Goal: Task Accomplishment & Management: Complete application form

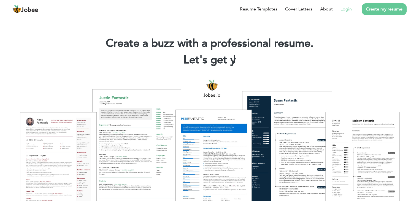
click at [348, 10] on link "Login" at bounding box center [345, 9] width 11 height 7
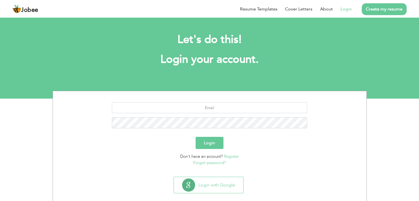
scroll to position [8, 0]
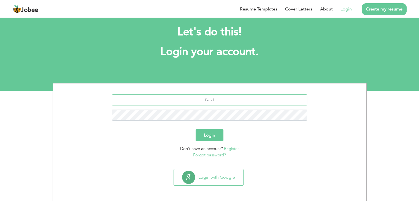
click at [217, 100] on input "text" at bounding box center [209, 99] width 195 height 11
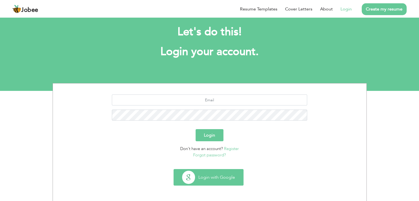
click at [215, 175] on button "Login with Google" at bounding box center [208, 177] width 69 height 16
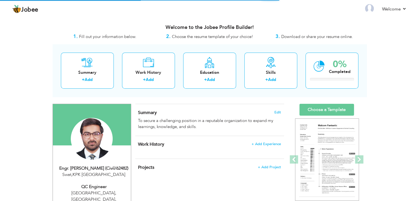
click at [283, 118] on div "Summary Edit To secure a challenging position in a reputable organization to ex…" at bounding box center [209, 120] width 149 height 32
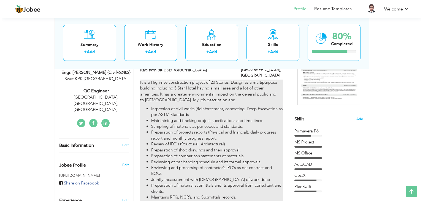
scroll to position [97, 0]
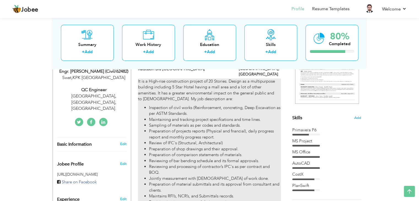
drag, startPoint x: 229, startPoint y: 137, endPoint x: 231, endPoint y: 132, distance: 5.6
click at [231, 132] on ul "Inspection of civil works (Reinforcement, concreting, Deep Excavation as per AS…" at bounding box center [209, 158] width 143 height 106
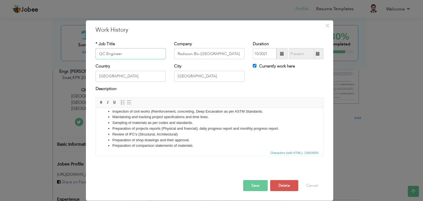
scroll to position [21, 0]
click at [313, 180] on button "Cancel" at bounding box center [312, 185] width 23 height 11
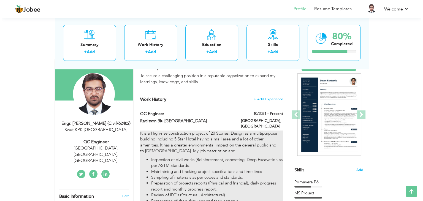
scroll to position [44, 0]
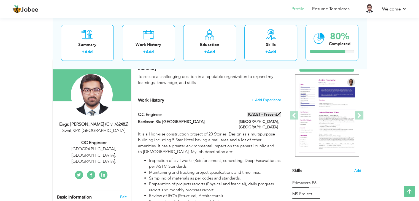
click at [263, 115] on label "10/2021 - Present" at bounding box center [264, 115] width 34 height 6
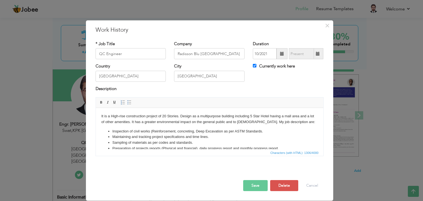
click at [317, 52] on span at bounding box center [318, 54] width 4 height 4
click at [283, 65] on label "Currently work here" at bounding box center [274, 66] width 42 height 6
click at [256, 65] on input "Currently work here" at bounding box center [255, 66] width 4 height 4
checkbox input "false"
click at [319, 53] on span at bounding box center [318, 54] width 4 height 4
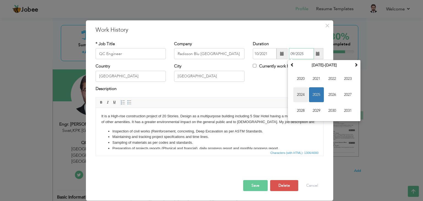
click at [300, 95] on span "2024" at bounding box center [300, 94] width 15 height 15
click at [296, 96] on span "May" at bounding box center [300, 94] width 15 height 15
type input "05/2024"
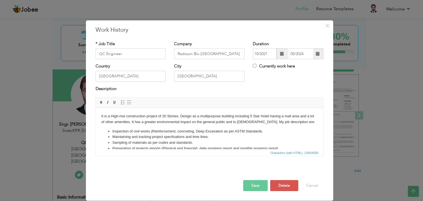
click at [256, 188] on button "Save" at bounding box center [255, 185] width 25 height 11
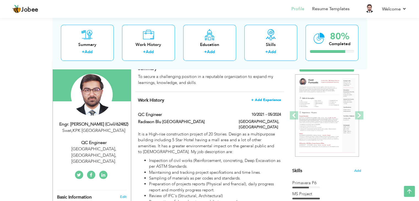
click at [265, 100] on span "+ Add Experience" at bounding box center [266, 100] width 30 height 4
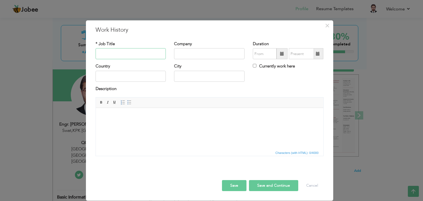
click at [129, 53] on input "text" at bounding box center [131, 53] width 71 height 11
type input "W"
type input "QC Engineer"
click at [198, 56] on input "text" at bounding box center [209, 53] width 71 height 11
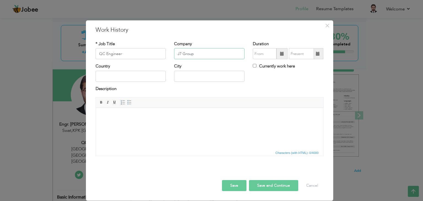
type input "J7 Group"
click at [134, 53] on input "QC Engineer" at bounding box center [131, 53] width 71 height 11
click at [279, 54] on span at bounding box center [282, 53] width 11 height 11
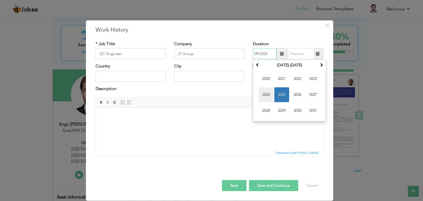
click at [268, 93] on span "2024" at bounding box center [266, 94] width 15 height 15
click at [266, 94] on span "May" at bounding box center [266, 94] width 15 height 15
type input "05/2024"
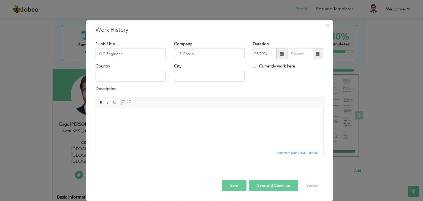
click at [315, 55] on span at bounding box center [318, 53] width 11 height 11
click at [251, 66] on div "Currently work here" at bounding box center [288, 68] width 79 height 11
click at [274, 66] on label "Currently work here" at bounding box center [274, 66] width 42 height 6
click at [256, 66] on input "Currently work here" at bounding box center [255, 66] width 4 height 4
checkbox input "true"
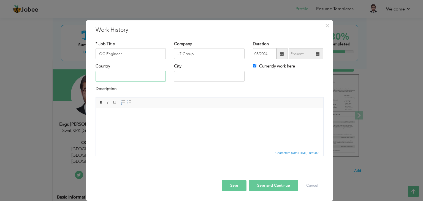
click at [153, 74] on input "text" at bounding box center [131, 76] width 71 height 11
type input "Pakistan"
type input "Islamabad"
click at [205, 125] on html at bounding box center [210, 116] width 228 height 17
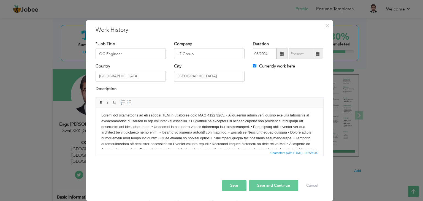
scroll to position [0, 0]
click at [188, 123] on body at bounding box center [209, 147] width 217 height 69
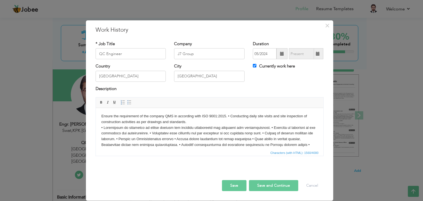
click at [147, 134] on body "Ensure the requirement of the company QMS in according with ISO 9001:2015. • Co…" at bounding box center [209, 147] width 217 height 69
click at [216, 140] on body "Ensure the requirement of the company QMS in according with ISO 9001:2015. • Co…" at bounding box center [209, 150] width 217 height 74
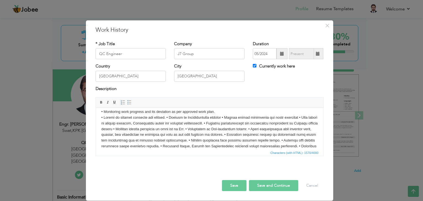
scroll to position [28, 0]
click at [166, 117] on body "Ensure the requirement of the company QMS in according with ISO 9001:2015. • Co…" at bounding box center [209, 123] width 217 height 74
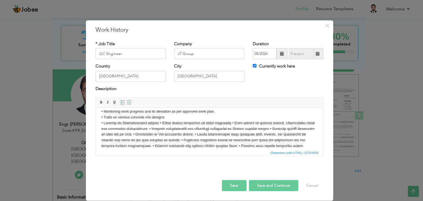
click at [155, 123] on body "Ensure the requirement of the company QMS in according with ISO 9001:2015. • Co…" at bounding box center [209, 126] width 217 height 80
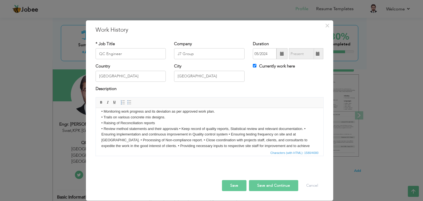
click at [178, 129] on body "Ensure the requirement of the company QMS in according with ISO 9001:2015. • Co…" at bounding box center [209, 129] width 217 height 86
click at [227, 135] on body "Ensure the requirement of the company QMS in according with ISO 9001:2015. • Co…" at bounding box center [209, 129] width 217 height 86
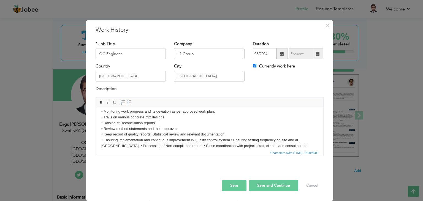
click at [231, 140] on body "Ensure the requirement of the company QMS in according with ISO 9001:2015. • Co…" at bounding box center [209, 132] width 217 height 92
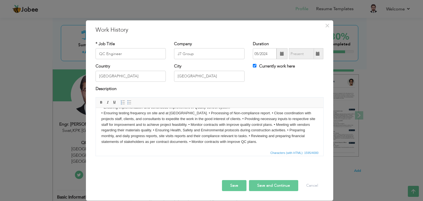
scroll to position [61, 0]
click at [177, 113] on body "Ensure the requirement of the company QMS in according with ISO 9001:2015. • Co…" at bounding box center [209, 98] width 217 height 92
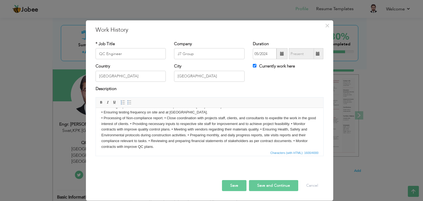
click at [165, 117] on body "Ensure the requirement of the company QMS in according with ISO 9001:2015. • Co…" at bounding box center [209, 101] width 217 height 98
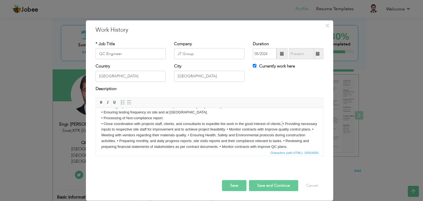
click at [282, 125] on body "Ensure the requirement of the company QMS in according with ISO 9001:2015. • Co…" at bounding box center [209, 101] width 217 height 98
click at [262, 131] on body "Ensure the requirement of the company QMS in according with ISO 9001:2015. • Co…" at bounding box center [209, 101] width 217 height 98
click at [187, 136] on body "Ensure the requirement of the company QMS in according with ISO 9001:2015. • Co…" at bounding box center [209, 103] width 217 height 103
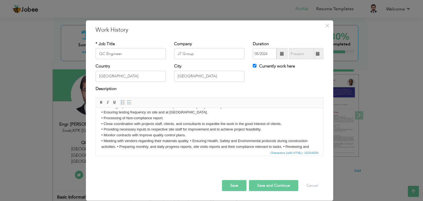
click at [190, 140] on body "Ensure the requirement of the company QMS in according with ISO 9001:2015. • Co…" at bounding box center [209, 103] width 217 height 103
click at [190, 141] on body "Ensure the requirement of the company QMS in according with ISO 9001:2015. • Co…" at bounding box center [209, 103] width 217 height 103
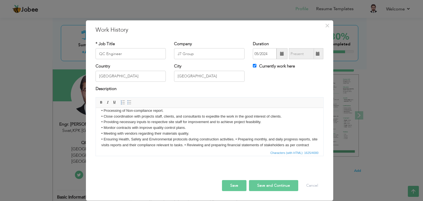
scroll to position [78, 0]
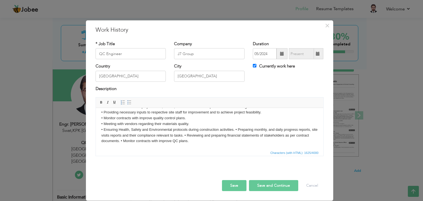
click at [236, 130] on body "Ensure the requirement of the company QMS in according with ISO 9001:2015. • Co…" at bounding box center [209, 89] width 217 height 109
click at [203, 141] on body "Ensure the requirement of the company QMS in according with ISO 9001:2015. • Co…" at bounding box center [209, 89] width 217 height 109
click at [267, 136] on body "Ensure the requirement of the company QMS in according with ISO 9001:2015. • Co…" at bounding box center [209, 92] width 217 height 115
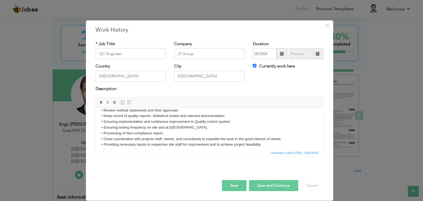
scroll to position [0, 0]
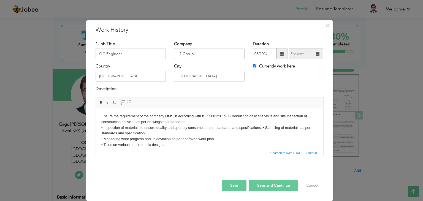
click at [100, 115] on html "Ensure the requirement of the company QMS in according with ISO 9001:2015. • Co…" at bounding box center [210, 171] width 228 height 126
click at [130, 101] on span at bounding box center [129, 102] width 4 height 4
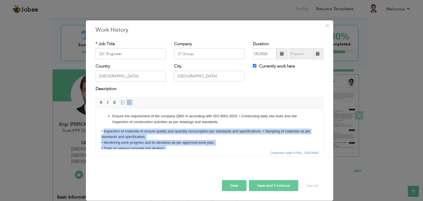
scroll to position [88, 0]
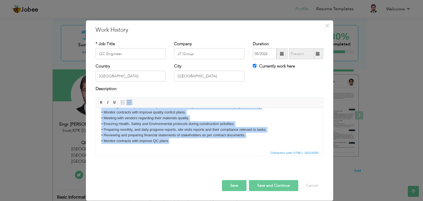
drag, startPoint x: 103, startPoint y: 129, endPoint x: 177, endPoint y: 203, distance: 104.4
click at [177, 150] on html "Ensure the requirement of the company QMS in according with ISO 9001:2015. • Co…" at bounding box center [210, 84] width 228 height 129
click at [128, 104] on span at bounding box center [129, 102] width 4 height 4
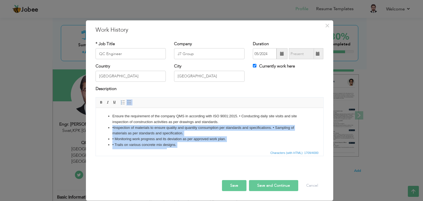
scroll to position [0, 0]
click at [147, 138] on li "• Monitoring work progress and its deviation as per approved work plan." at bounding box center [209, 139] width 194 height 6
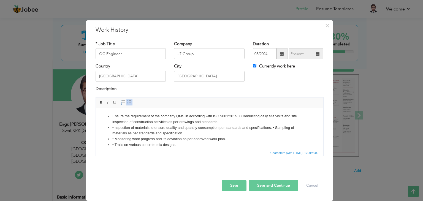
click at [114, 129] on li "• Inspection of materials to ensure quality and quantity consumption per standa…" at bounding box center [209, 131] width 194 height 12
click at [115, 138] on li "• Monitoring work progress and its deviation as per approved work plan." at bounding box center [209, 139] width 194 height 6
click at [116, 144] on li "• Trails on various concrete mix designs." at bounding box center [209, 145] width 194 height 6
click at [115, 146] on li "• Trails on various concrete mix designs." at bounding box center [209, 145] width 194 height 6
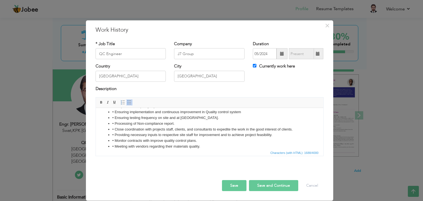
scroll to position [55, 0]
click at [114, 119] on li "• Ensuring testing frequency on site and at Lab." at bounding box center [209, 119] width 194 height 6
click at [115, 126] on li "• Processing of Non-compliance report." at bounding box center [209, 124] width 194 height 6
click at [114, 126] on li "• Processing of Non-compliance report." at bounding box center [209, 124] width 194 height 6
click at [113, 130] on li "• Close coordination with projects staff, clients, and consultants to expedite …" at bounding box center [209, 130] width 194 height 6
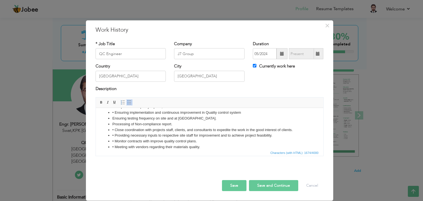
click at [114, 131] on li "• Close coordination with projects staff, clients, and consultants to expedite …" at bounding box center [209, 130] width 194 height 6
click at [115, 134] on li "• Providing necessary inputs to respective site staff for improvement and to ac…" at bounding box center [209, 136] width 194 height 6
click at [115, 139] on li "• Monitor contracts with improve quality control plans." at bounding box center [209, 142] width 194 height 6
click at [115, 147] on li "• Meeting with vendors regarding their materials quality." at bounding box center [209, 147] width 194 height 6
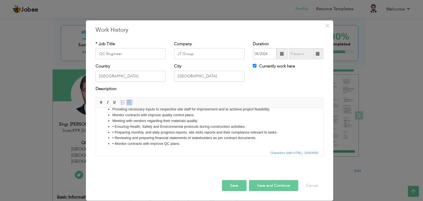
scroll to position [84, 0]
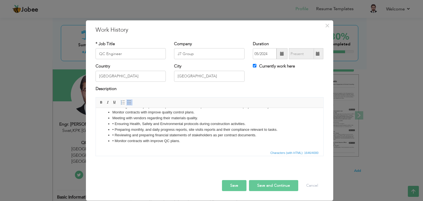
click at [114, 125] on li "• Ensuring Health, Safety and Environmental protocols during construction activ…" at bounding box center [209, 124] width 194 height 6
click at [115, 130] on li "• Preparing monthly, and daily progress reports, site visits reports and their …" at bounding box center [209, 130] width 194 height 6
click at [114, 136] on li "• Reviewing and preparing financial statements of stakeholders as per contract …" at bounding box center [209, 136] width 194 height 6
click at [113, 140] on li "• Monitor contracts with improve QC plans." at bounding box center [209, 141] width 194 height 6
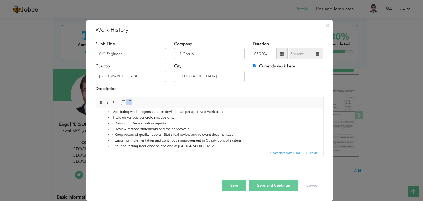
scroll to position [28, 0]
click at [115, 124] on li "• Raising of Reconciliation reports" at bounding box center [209, 123] width 194 height 6
click at [114, 131] on li "• Review method statements and their approvals" at bounding box center [209, 129] width 194 height 6
click at [115, 136] on li "• Keep record of quality reports, Statistical review and relevant documentation." at bounding box center [209, 135] width 194 height 6
click at [114, 141] on li "• Ensuring implementation and continuous improvement in Quality control system" at bounding box center [209, 140] width 194 height 6
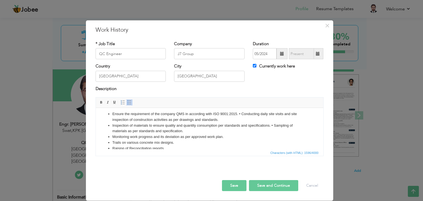
scroll to position [0, 0]
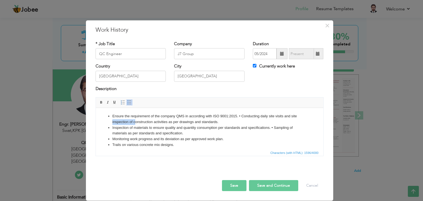
drag, startPoint x: 297, startPoint y: 118, endPoint x: 136, endPoint y: 119, distance: 161.7
click at [136, 119] on li "Ensure the requirement of the company QMS in according with ISO 9001:2015. • Co…" at bounding box center [209, 119] width 194 height 12
click at [173, 125] on li "Inspection of materials to ensure quality and quantity consumption per standard…" at bounding box center [209, 131] width 194 height 12
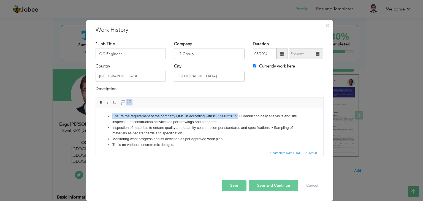
drag, startPoint x: 201, startPoint y: 118, endPoint x: 107, endPoint y: 115, distance: 94.3
click at [107, 115] on ul "Ensure the requirement of the company QMS in according with ISO 9001:2015. • Co…" at bounding box center [209, 170] width 217 height 115
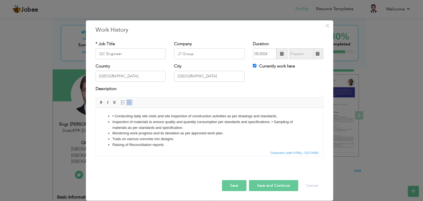
click at [117, 117] on li "• Conducting daily site visits and site inspection of construction activities a…" at bounding box center [209, 116] width 194 height 6
click at [116, 118] on li "• Conducting daily site visits and site inspection of construction activities a…" at bounding box center [209, 116] width 194 height 6
click at [272, 124] on li "Inspection of materials to ensure quality and quantity consumption per standard…" at bounding box center [209, 125] width 194 height 12
click at [114, 116] on li "Conducting daily site visits and site inspection of construction activities as …" at bounding box center [209, 116] width 194 height 6
click at [115, 128] on li "• Sampling of materials as per standards and specification." at bounding box center [209, 128] width 194 height 6
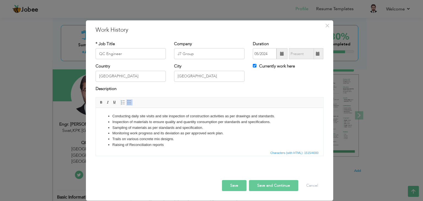
drag, startPoint x: 175, startPoint y: 137, endPoint x: 151, endPoint y: 144, distance: 25.7
click at [151, 144] on ul "Conducting daily site visits and site inspection of construction activities as …" at bounding box center [209, 167] width 217 height 109
click at [143, 147] on li "Raising of Reconciliation reports" at bounding box center [209, 145] width 194 height 6
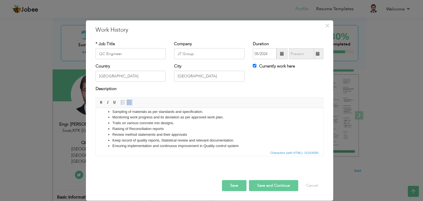
scroll to position [28, 0]
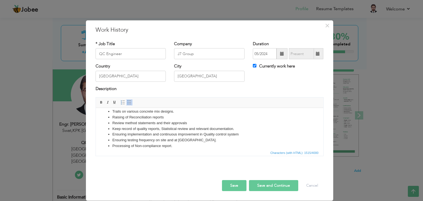
click at [163, 120] on ul "Conducting daily site visits and site inspection of construction activities as …" at bounding box center [209, 140] width 217 height 109
click at [101, 127] on ul "Conducting daily site visits and site inspection of construction activities as …" at bounding box center [209, 140] width 217 height 109
click at [134, 140] on li "Ensuring testing frequency on site and at Lab." at bounding box center [209, 140] width 194 height 6
click at [158, 144] on li "Processing of Non-compliance report." at bounding box center [209, 146] width 194 height 6
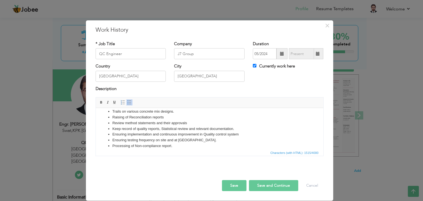
click at [115, 144] on li "Processing of Non-compliance report." at bounding box center [209, 146] width 194 height 6
click at [139, 143] on li "Processing of Non-compliance report." at bounding box center [209, 146] width 194 height 6
click at [169, 144] on li "Processing of Non-compliance report." at bounding box center [209, 146] width 194 height 6
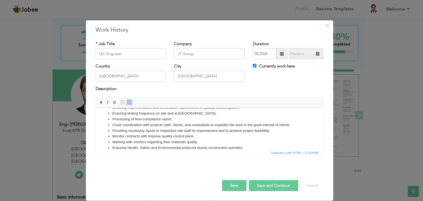
scroll to position [55, 0]
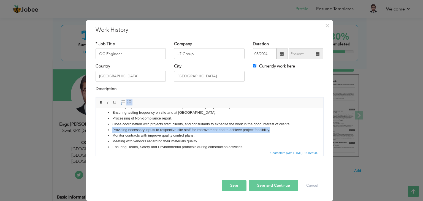
drag, startPoint x: 276, startPoint y: 131, endPoint x: 111, endPoint y: 130, distance: 165.3
click at [111, 130] on ul "Conducting daily site visits and site inspection of construction activities as …" at bounding box center [209, 112] width 217 height 109
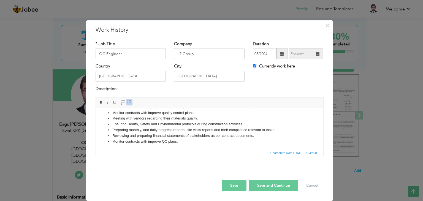
scroll to position [73, 0]
click at [243, 126] on li "Ensuring Health, Safety and Environmental protocols during construction activit…" at bounding box center [209, 124] width 194 height 6
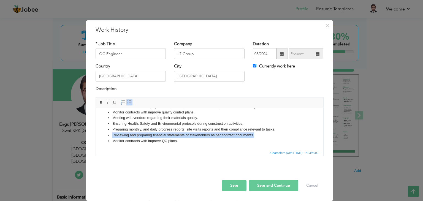
drag, startPoint x: 253, startPoint y: 136, endPoint x: 112, endPoint y: 134, distance: 140.8
click at [112, 134] on li "Reviewing and preparing financial statements of stakeholders as per contract do…" at bounding box center [209, 136] width 194 height 6
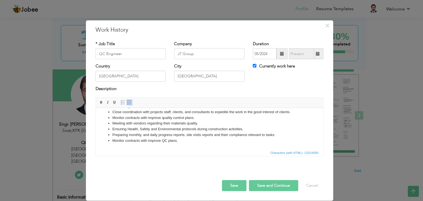
scroll to position [67, 0]
drag, startPoint x: 188, startPoint y: 144, endPoint x: 210, endPoint y: 258, distance: 116.1
click at [114, 150] on html "Conducting daily site visits and site inspection of construction activities as …" at bounding box center [210, 95] width 228 height 109
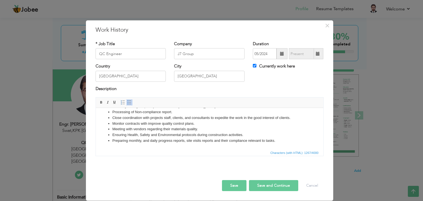
scroll to position [61, 0]
click at [102, 55] on input "QC Engineer" at bounding box center [131, 53] width 71 height 11
click at [277, 182] on button "Save and Continue" at bounding box center [273, 185] width 49 height 11
checkbox input "false"
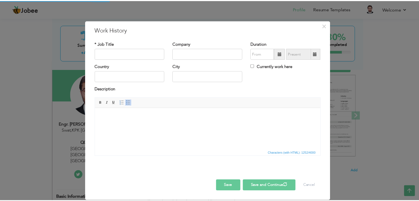
scroll to position [0, 0]
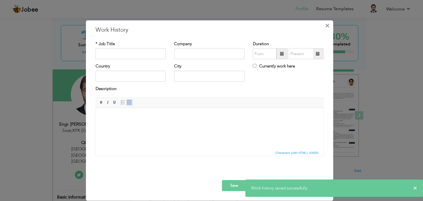
click at [328, 28] on span "×" at bounding box center [327, 26] width 5 height 10
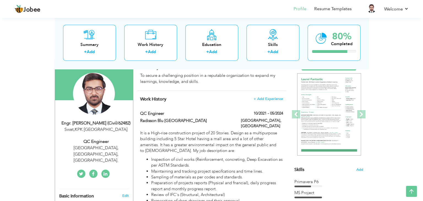
scroll to position [36, 0]
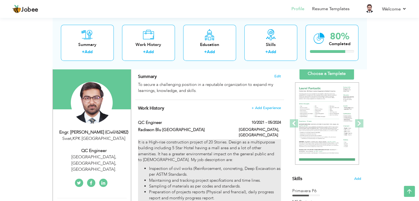
type input "QC Engineer"
type input "Radisson Blu Islamabad"
type input "10/2021"
type input "05/2024"
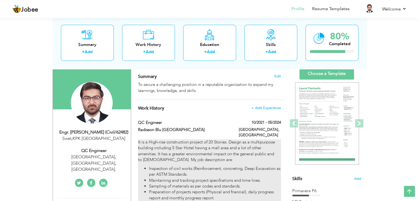
type input "Pakistan"
type input "Islamabad"
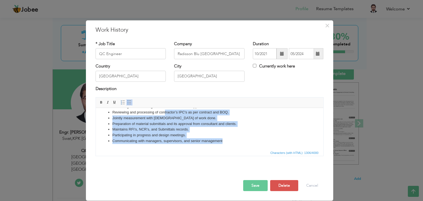
scroll to position [0, 0]
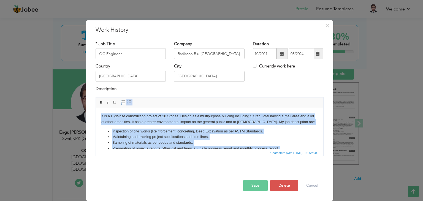
drag, startPoint x: 249, startPoint y: 146, endPoint x: 193, endPoint y: 165, distance: 58.9
click at [98, 108] on html "It is a High-rise construction project of 20 Stories. Design as a multipurpose …" at bounding box center [210, 161] width 228 height 106
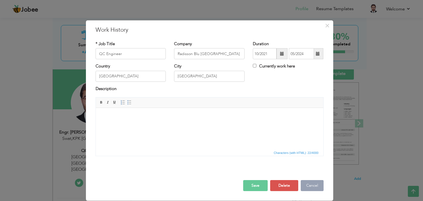
click at [310, 183] on button "Cancel" at bounding box center [312, 185] width 23 height 11
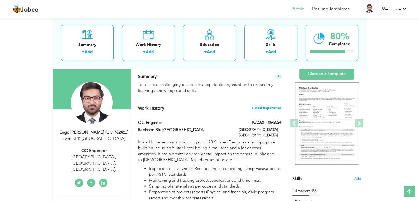
click at [266, 110] on span "+ Add Experience" at bounding box center [266, 108] width 30 height 4
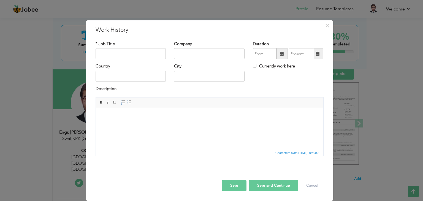
click at [153, 125] on html at bounding box center [210, 116] width 228 height 17
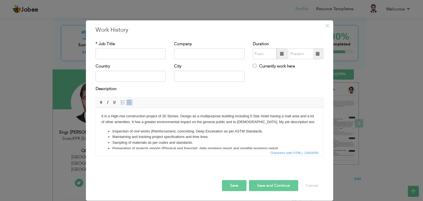
click at [111, 44] on label "* Job Title" at bounding box center [105, 44] width 19 height 6
click at [113, 53] on input "text" at bounding box center [131, 53] width 71 height 11
type input "Asst. QC Engineer"
click at [193, 56] on input "text" at bounding box center [209, 53] width 71 height 11
type input "R"
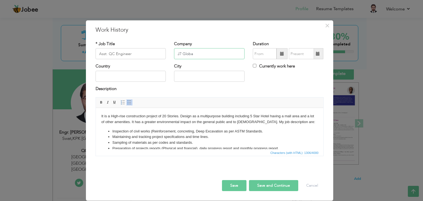
type input "J7 Global"
drag, startPoint x: 198, startPoint y: 51, endPoint x: 156, endPoint y: 51, distance: 41.3
click at [156, 51] on div "* Job Title Asst. QC Engineer Company J7 Global Duration Currently work here" at bounding box center [209, 52] width 236 height 22
type input "Radisson Blu, Islamabad"
click at [130, 81] on input "text" at bounding box center [131, 76] width 71 height 11
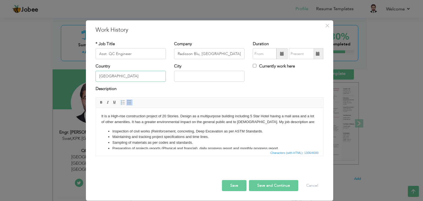
type input "Pakistan"
click at [213, 75] on input "Mumtaz City, Islamabd" at bounding box center [209, 76] width 71 height 11
type input "Mumtaz City, Islamabad"
click at [220, 84] on div "City Mumtaz City, Islamabad" at bounding box center [209, 74] width 79 height 22
click at [268, 54] on input "text" at bounding box center [265, 53] width 24 height 11
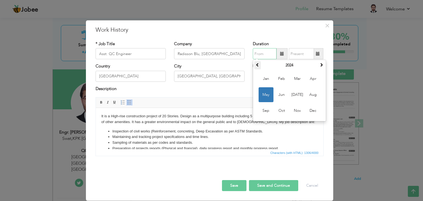
click at [260, 66] on th at bounding box center [257, 65] width 7 height 8
click at [282, 106] on span "Oct" at bounding box center [281, 110] width 15 height 15
type input "10/2021"
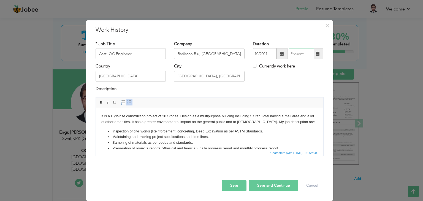
click at [301, 51] on input "text" at bounding box center [301, 53] width 25 height 11
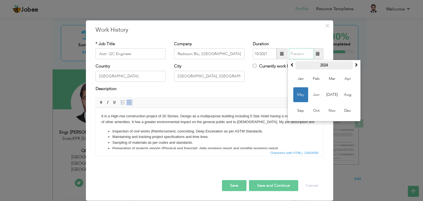
click at [326, 65] on th "2024" at bounding box center [324, 65] width 57 height 8
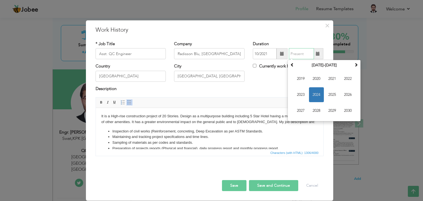
click at [320, 96] on span "2024" at bounding box center [316, 94] width 15 height 15
click at [303, 94] on span "May" at bounding box center [300, 94] width 15 height 15
type input "05/2024"
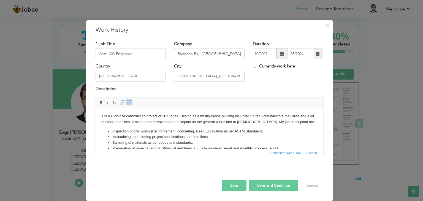
click at [244, 185] on button "Save" at bounding box center [234, 185] width 25 height 11
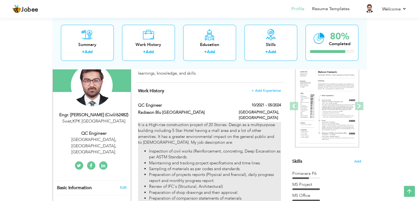
scroll to position [37, 0]
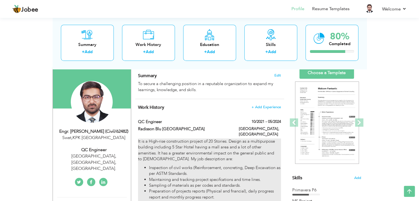
click at [249, 155] on p "It is a High-rise construction project of 20 Stories. Design as a multipurpose …" at bounding box center [209, 151] width 143 height 24
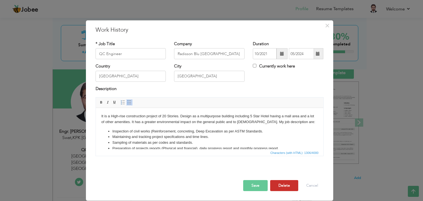
click at [291, 182] on button "Delete" at bounding box center [284, 185] width 28 height 11
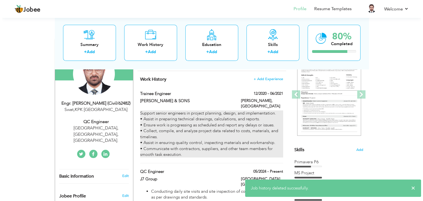
scroll to position [64, 0]
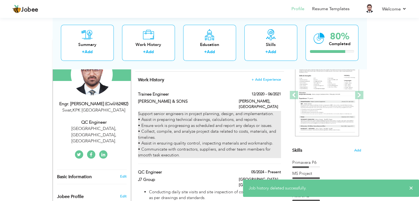
click at [191, 142] on div "Support senior engineers in project planning, design, and implementation. • Ass…" at bounding box center [209, 134] width 143 height 47
type input "Trainee Engineer"
type input "HIZBULLAH & SONS"
type input "12/2020"
type input "06/2021"
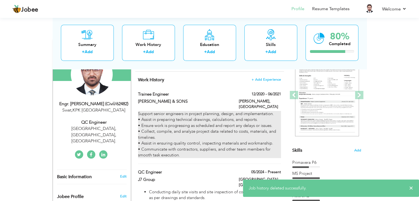
type input "Dera Ismail Khan"
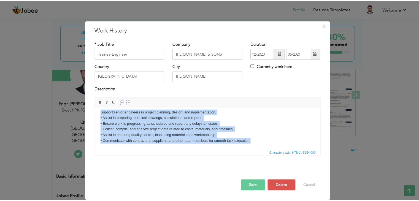
scroll to position [0, 0]
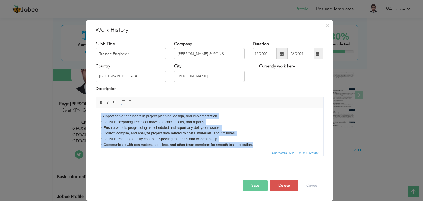
drag, startPoint x: 194, startPoint y: 141, endPoint x: 72, endPoint y: 91, distance: 131.5
click at [96, 108] on html "Support senior engineers in project planning, design, and implementation. • Ass…" at bounding box center [210, 130] width 228 height 45
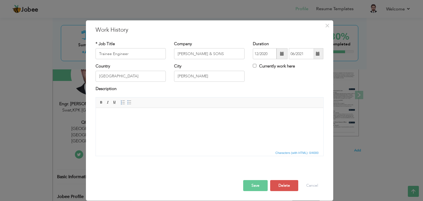
drag, startPoint x: 184, startPoint y: 153, endPoint x: 86, endPoint y: 36, distance: 153.5
click at [184, 153] on span "Characters (with HTML): 0/4000" at bounding box center [210, 152] width 228 height 7
click at [259, 188] on button "Save" at bounding box center [255, 185] width 25 height 11
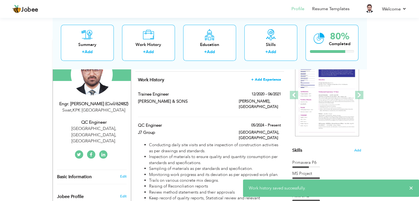
click at [259, 78] on span "+ Add Experience" at bounding box center [266, 80] width 30 height 4
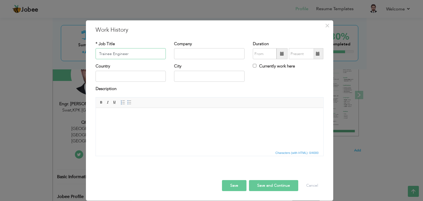
type input "Trainee Engineer"
click at [176, 125] on html at bounding box center [210, 116] width 228 height 17
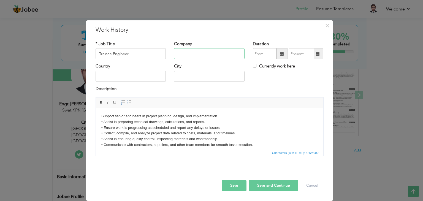
click at [182, 57] on input "text" at bounding box center [209, 53] width 71 height 11
click at [187, 54] on input "Hizbullah & Sons" at bounding box center [209, 53] width 71 height 11
click at [178, 67] on label "City" at bounding box center [177, 66] width 7 height 6
click at [152, 76] on input "text" at bounding box center [131, 76] width 71 height 11
click at [242, 186] on button "Save" at bounding box center [234, 185] width 25 height 11
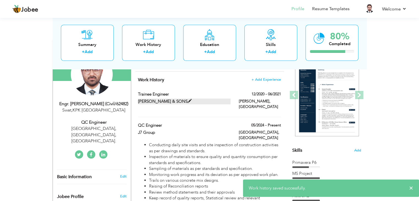
click at [185, 102] on label "HIZBULLAH & SONS" at bounding box center [184, 102] width 93 height 6
type input "HIZBULLAH & SONS"
type input "12/2020"
type input "06/2021"
type input "Pakistan"
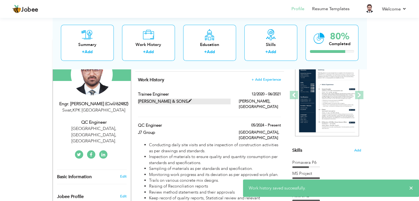
type input "Dera Ismail Khan"
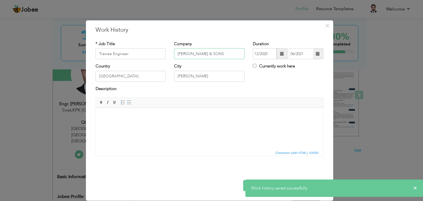
drag, startPoint x: 187, startPoint y: 54, endPoint x: 159, endPoint y: 54, distance: 28.1
click at [159, 54] on div "* Job Title Trainee Engineer Company HIZBULLAH & SONS Duration 12/2020 06/2021 …" at bounding box center [209, 52] width 236 height 22
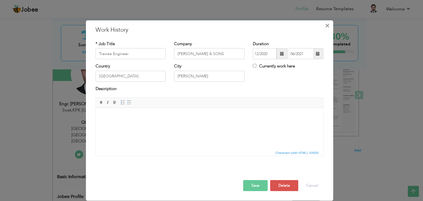
click at [327, 27] on span "×" at bounding box center [327, 26] width 5 height 10
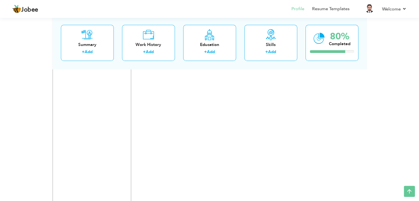
scroll to position [478, 0]
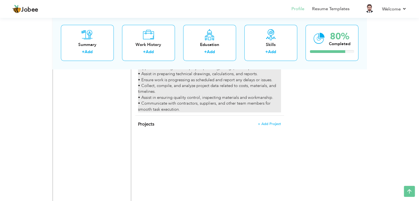
click at [203, 93] on div "Support senior engineers in project planning, design, and implementation. • Ass…" at bounding box center [209, 88] width 143 height 47
type input "Hizbullah & Sons"
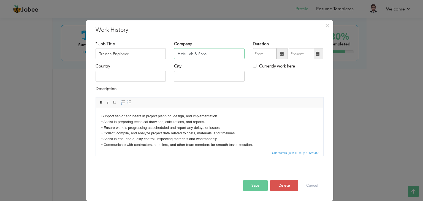
drag, startPoint x: 216, startPoint y: 56, endPoint x: 148, endPoint y: 52, distance: 68.7
click at [148, 53] on div "* Job Title Trainee Engineer Company Hizbullah & Sons Duration Currently work h…" at bounding box center [209, 52] width 236 height 22
paste input "IZBULLAH & SONS"
type input "HIZBULLAH & SONS"
click at [126, 78] on input "text" at bounding box center [131, 76] width 71 height 11
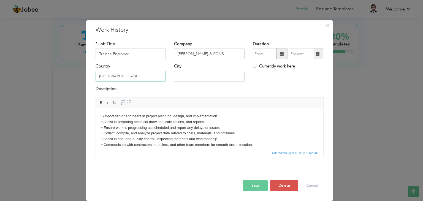
type input "Pakistan"
type input "Dera Ismail Khan"
click at [262, 183] on button "Save" at bounding box center [255, 185] width 25 height 11
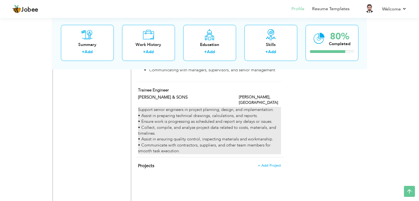
scroll to position [413, 0]
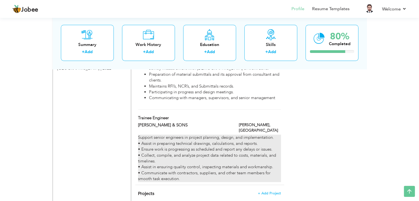
click at [199, 143] on div "Support senior engineers in project planning, design, and implementation. • Ass…" at bounding box center [209, 158] width 143 height 47
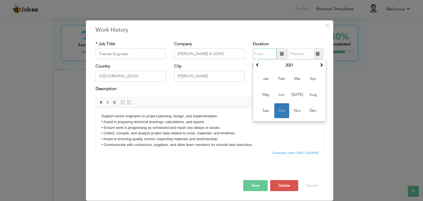
click at [269, 53] on input "text" at bounding box center [265, 53] width 24 height 11
click at [258, 67] on th at bounding box center [257, 65] width 7 height 8
click at [312, 110] on span "Dec" at bounding box center [313, 110] width 15 height 15
type input "12/2020"
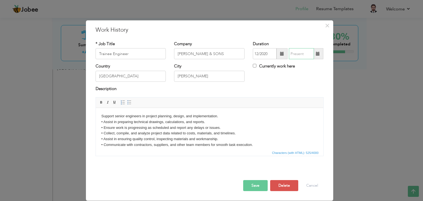
click at [301, 54] on input "text" at bounding box center [301, 53] width 25 height 11
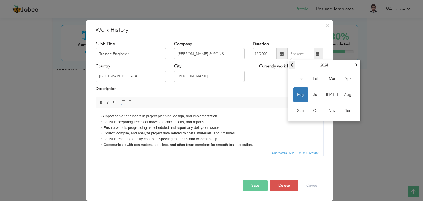
click at [289, 64] on th at bounding box center [292, 65] width 7 height 8
click at [315, 94] on span "Jun" at bounding box center [316, 94] width 15 height 15
type input "06/2021"
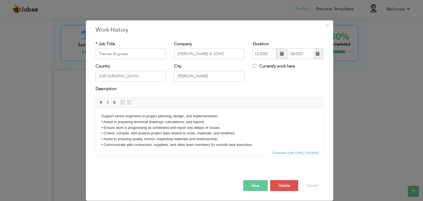
click at [253, 188] on button "Save" at bounding box center [255, 185] width 25 height 11
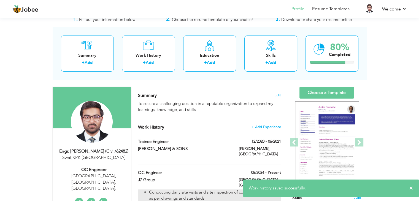
scroll to position [0, 0]
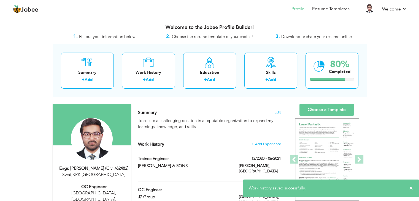
click at [209, 157] on label "Trainee Engineer" at bounding box center [184, 159] width 93 height 6
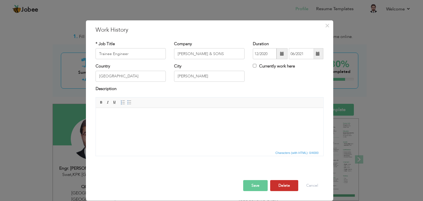
click at [276, 186] on button "Delete" at bounding box center [284, 185] width 28 height 11
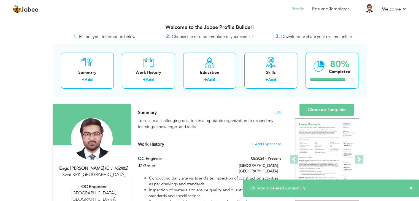
click at [223, 108] on div "Summary Edit To secure a challenging position in a reputable organization to ex…" at bounding box center [209, 120] width 149 height 32
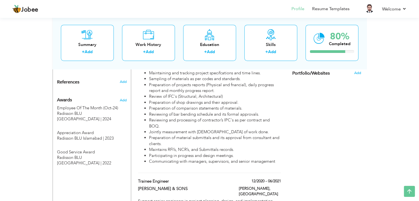
scroll to position [303, 0]
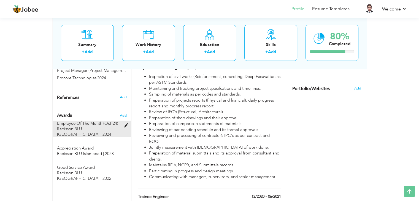
click at [99, 126] on span "Radisson BLU Islamabad | 2024" at bounding box center [84, 131] width 54 height 11
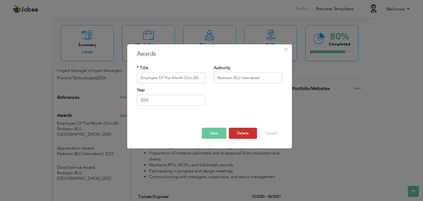
click at [241, 136] on button "Delete" at bounding box center [243, 133] width 28 height 11
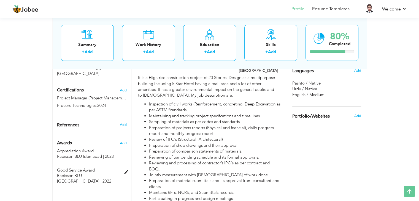
scroll to position [275, 0]
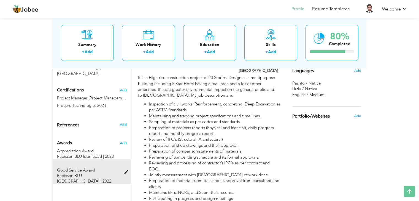
click at [97, 167] on div "Good Service Award Radisson BLU Islamabad | 2022" at bounding box center [88, 175] width 63 height 17
type input "Good Service Award"
type input "2022"
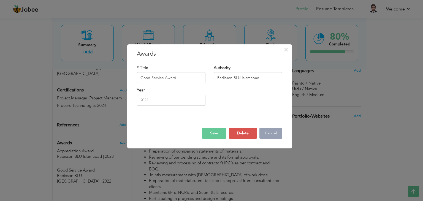
click at [268, 135] on button "Cancel" at bounding box center [270, 133] width 23 height 11
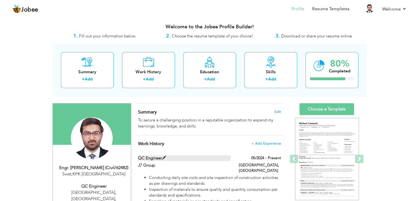
scroll to position [0, 0]
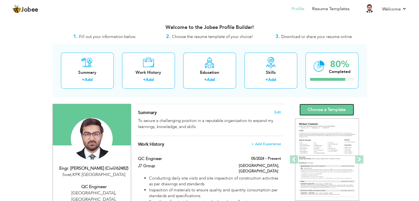
click at [329, 108] on link "Choose a Template" at bounding box center [326, 110] width 55 height 12
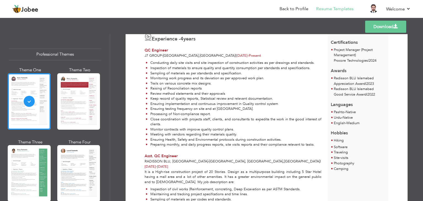
scroll to position [110, 0]
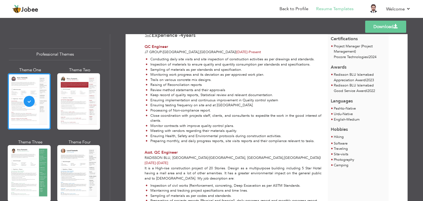
click at [397, 31] on link "Download" at bounding box center [385, 27] width 41 height 12
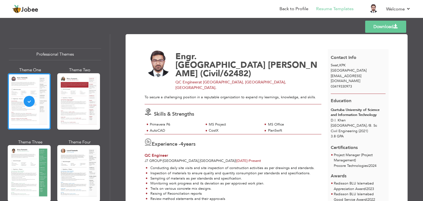
scroll to position [0, 0]
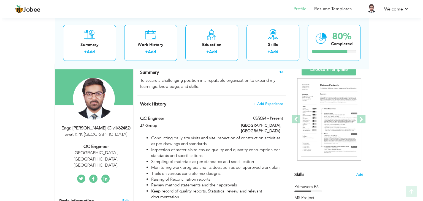
scroll to position [55, 0]
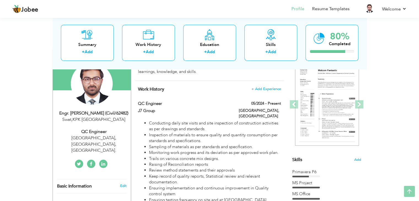
click at [94, 138] on div "Radisson Blu, Hotel & Residences, Islamabad." at bounding box center [94, 144] width 74 height 19
type input "Engr. [GEOGRAPHIC_DATA]"
type input "[PERSON_NAME] (Civil/62482)"
type input "03419330973"
select select "number:166"
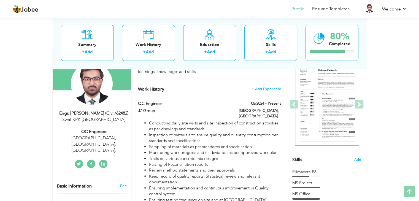
type input "KPK"
type input "Swat"
select select "number:6"
type input "Radisson Blu, Hotel & Residences, Islamabad."
type input "QC Engineer"
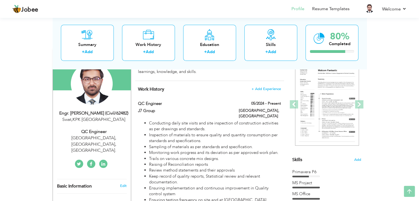
type input "https://www.linkedin.com/in/kamran-khan-7b1ab61a3?lipi=urn%3Ali%3Apage%3Ad_flag…"
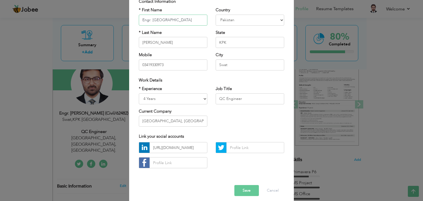
scroll to position [50, 0]
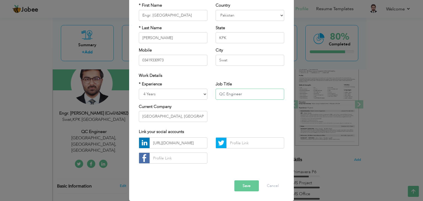
click at [241, 95] on input "QC Engineer" at bounding box center [250, 94] width 69 height 11
click at [171, 106] on div "Current Company Radisson Blu, Hotel & Residences, Islamabad." at bounding box center [173, 113] width 69 height 18
click at [166, 116] on input "Radisson Blu, Hotel & Residences, Islamabad." at bounding box center [173, 116] width 69 height 11
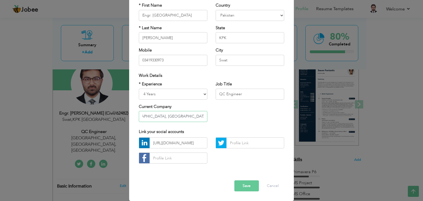
drag, startPoint x: 139, startPoint y: 116, endPoint x: 226, endPoint y: 117, distance: 86.5
click at [226, 117] on div "* Experience Entry Level Less than 1 Year 1 Year 2 Years 3 Years 4 Years 5 Year…" at bounding box center [212, 103] width 154 height 45
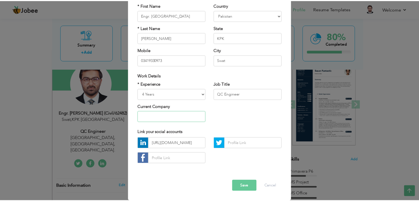
scroll to position [0, 0]
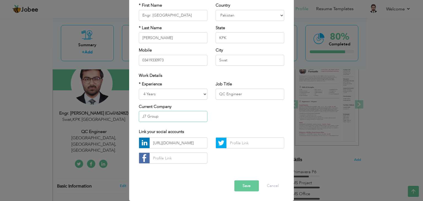
type input "J7 Group"
click at [252, 183] on button "Save" at bounding box center [246, 185] width 25 height 11
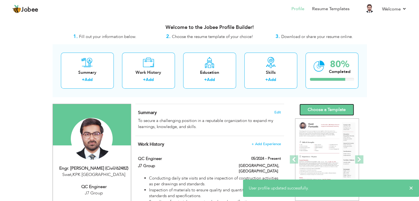
click at [323, 108] on link "Choose a Template" at bounding box center [326, 110] width 55 height 12
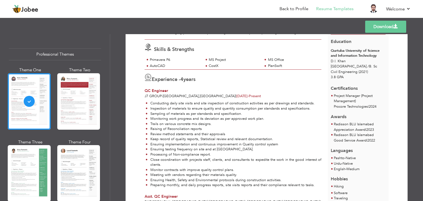
scroll to position [55, 0]
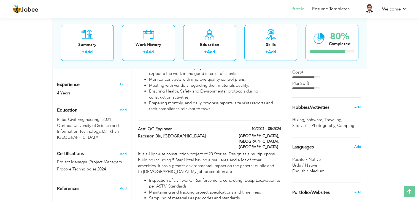
scroll to position [275, 0]
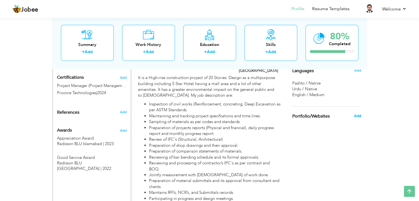
click at [356, 117] on span "Add" at bounding box center [357, 115] width 7 height 5
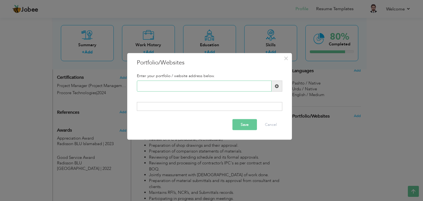
click at [178, 89] on input "text" at bounding box center [204, 86] width 135 height 11
click at [283, 59] on button "×" at bounding box center [286, 58] width 9 height 9
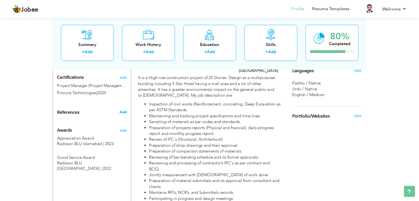
click at [126, 112] on span "Add" at bounding box center [122, 112] width 7 height 5
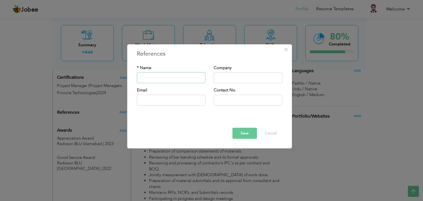
click at [187, 81] on input "text" at bounding box center [171, 77] width 69 height 11
type input "A"
type input "S"
click at [185, 79] on input "Azhar Ul Islana" at bounding box center [171, 77] width 69 height 11
type input "Azhar Ul Islam"
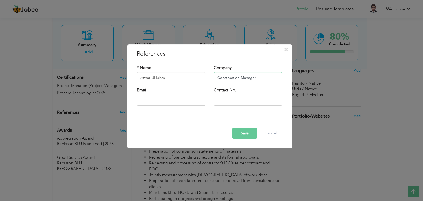
type input "Construction Manager"
click at [175, 104] on input "text" at bounding box center [171, 100] width 69 height 11
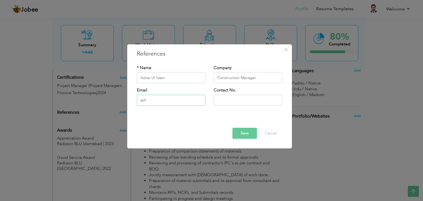
drag, startPoint x: 186, startPoint y: 97, endPoint x: 120, endPoint y: 101, distance: 66.5
click at [121, 102] on div "× References * Name Azhar Ul Islam Company Construction Manager Email azh" at bounding box center [211, 100] width 423 height 201
paste input "arulislame@gmail.com"
type input "azharulislame@gmail.com"
click at [227, 101] on input "text" at bounding box center [248, 100] width 69 height 11
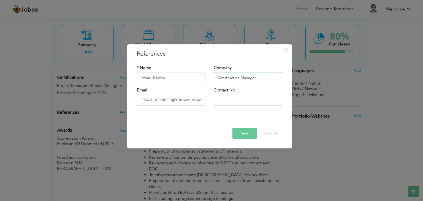
drag, startPoint x: 265, startPoint y: 77, endPoint x: 208, endPoint y: 76, distance: 57.3
click at [208, 76] on div "* Name Azhar Ul Islam Company Construction Manager" at bounding box center [210, 76] width 154 height 22
type input "J"
type input "Radisson Blu, Islamabad"
click at [235, 100] on input "text" at bounding box center [248, 100] width 69 height 11
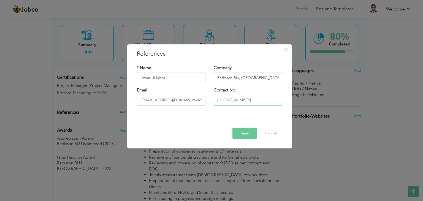
click at [229, 100] on input "+923454570967" at bounding box center [248, 100] width 69 height 11
click at [224, 101] on input "+92345 4570967" at bounding box center [248, 100] width 69 height 11
click at [248, 102] on input "+92 345 4570967" at bounding box center [248, 100] width 69 height 11
type input "+92 345 4570967"
click at [245, 137] on button "Save" at bounding box center [244, 133] width 25 height 11
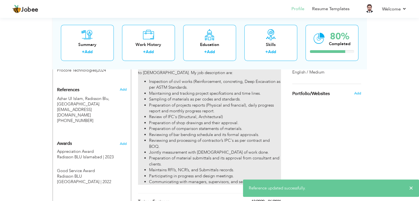
scroll to position [289, 0]
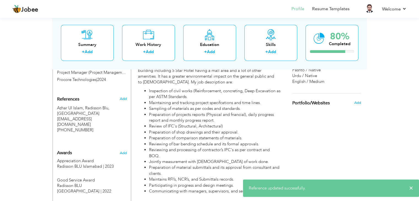
click at [126, 99] on h3 "Add" at bounding box center [123, 98] width 7 height 5
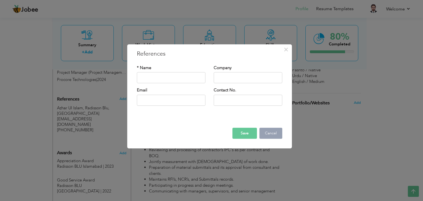
click at [267, 133] on button "Cancel" at bounding box center [270, 133] width 23 height 11
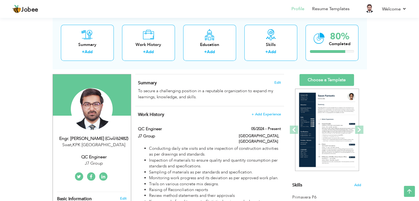
scroll to position [0, 0]
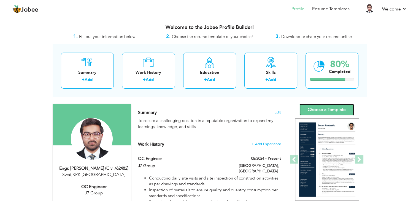
click at [326, 112] on link "Choose a Template" at bounding box center [326, 110] width 55 height 12
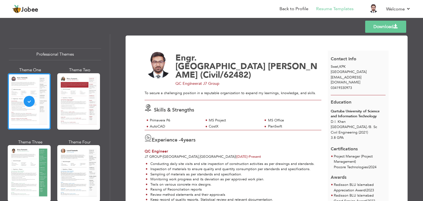
click at [382, 26] on link "Download" at bounding box center [385, 27] width 41 height 12
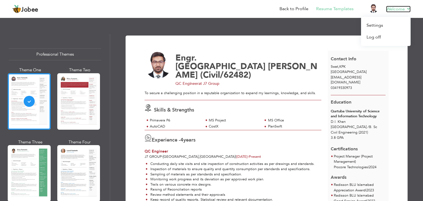
click at [402, 9] on link "Welcome" at bounding box center [398, 9] width 25 height 7
click at [370, 37] on link "Log off" at bounding box center [386, 37] width 50 height 12
